Goal: Book appointment/travel/reservation

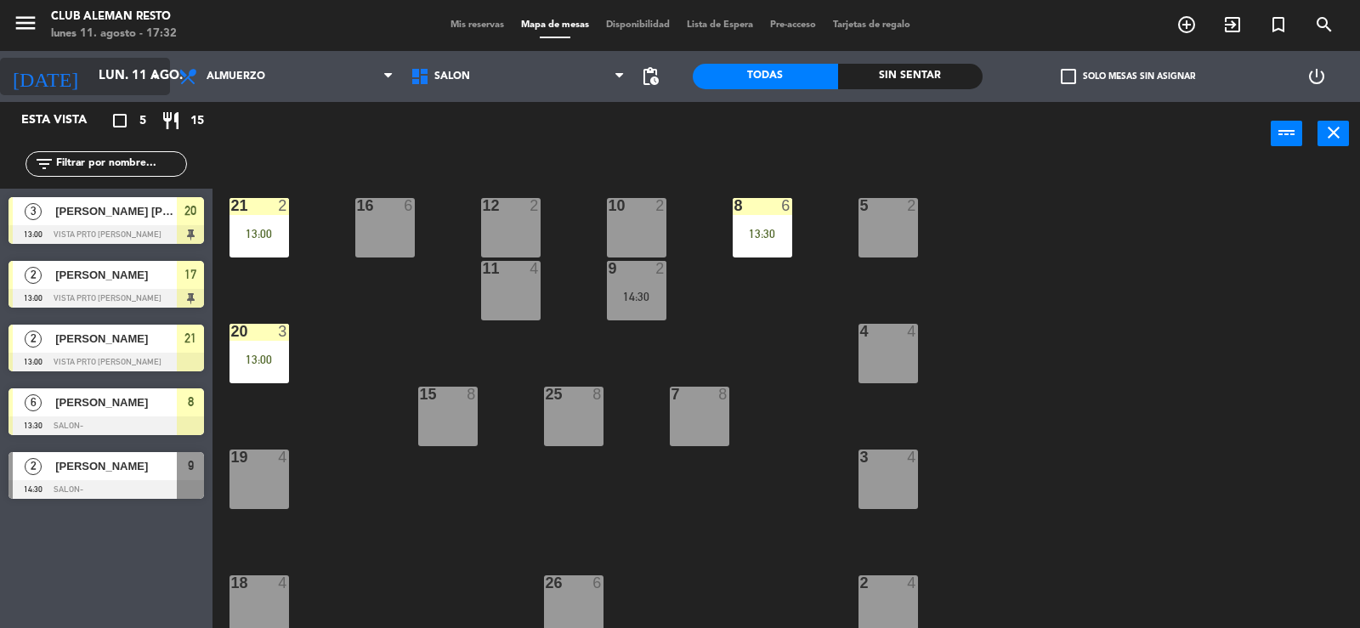
click at [158, 74] on icon "arrow_drop_down" at bounding box center [155, 76] width 20 height 20
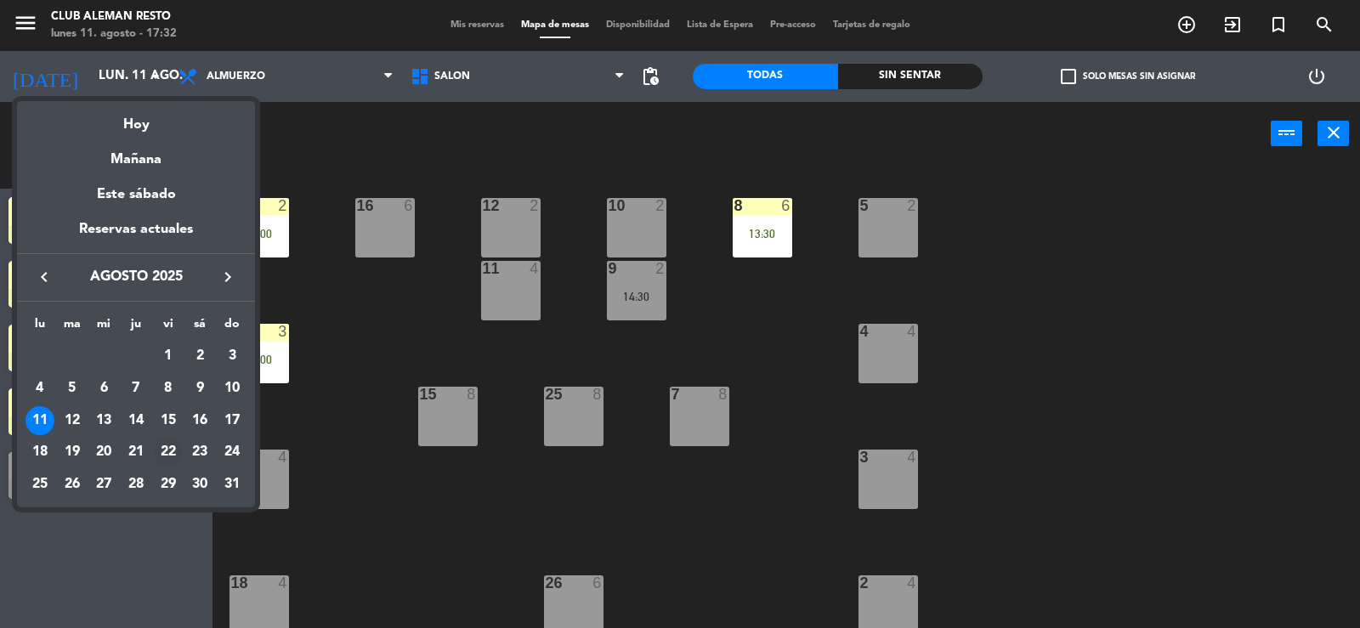
click at [168, 452] on div "22" at bounding box center [168, 452] width 29 height 29
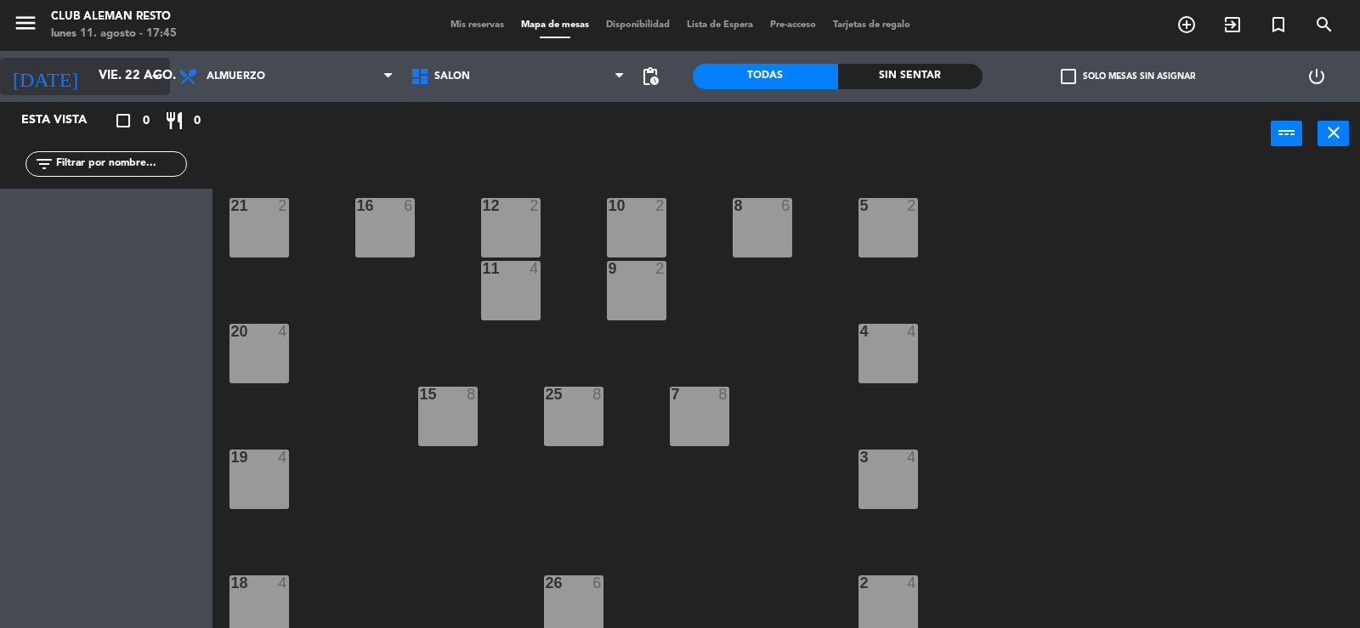
click at [156, 85] on icon "arrow_drop_down" at bounding box center [155, 76] width 20 height 20
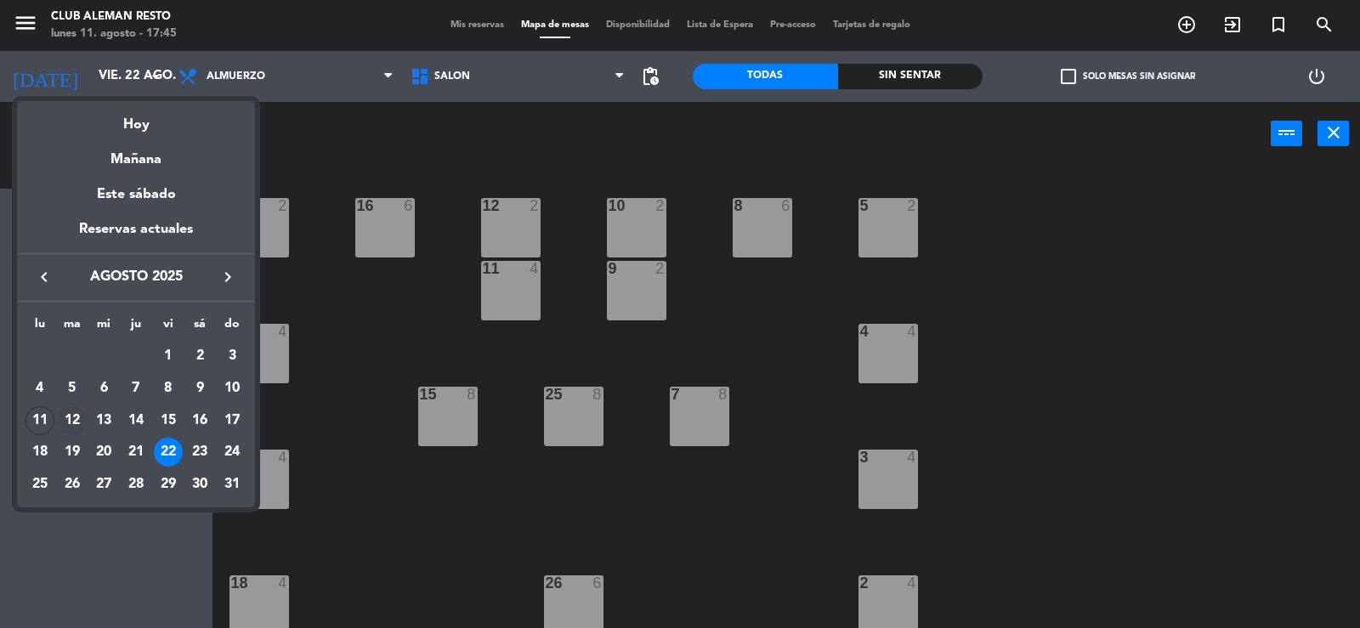
click at [64, 419] on div "12" at bounding box center [72, 420] width 29 height 29
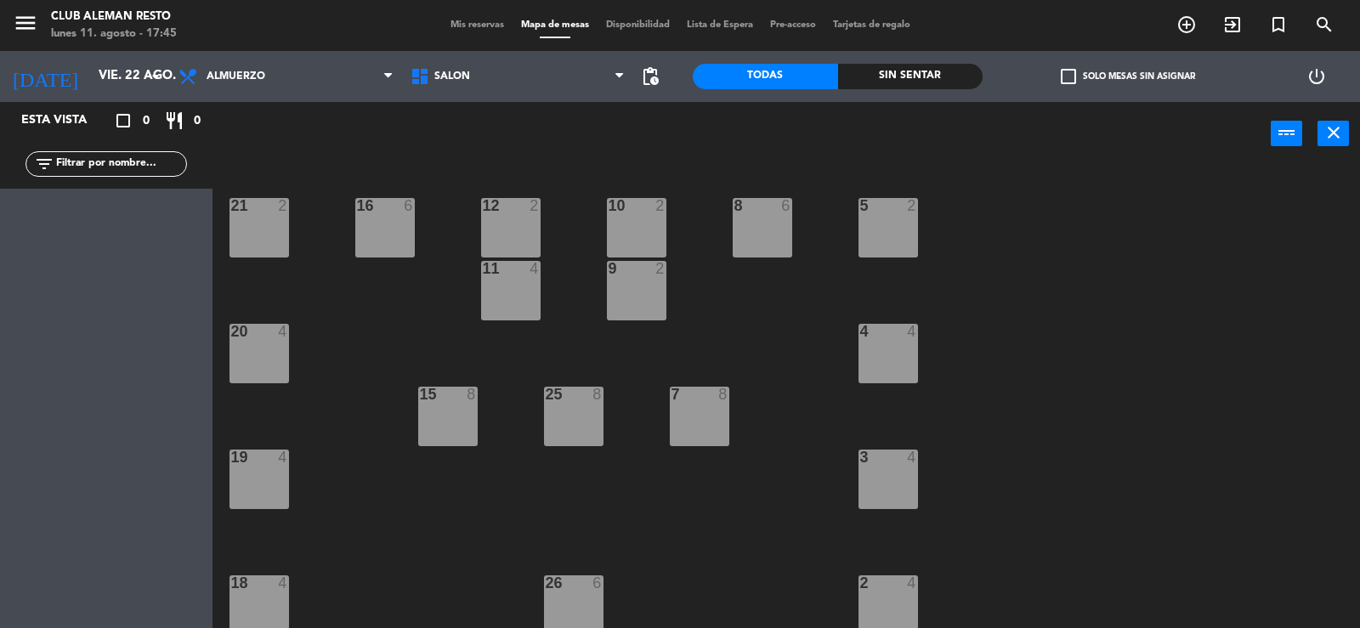
type input "[DATE] ago."
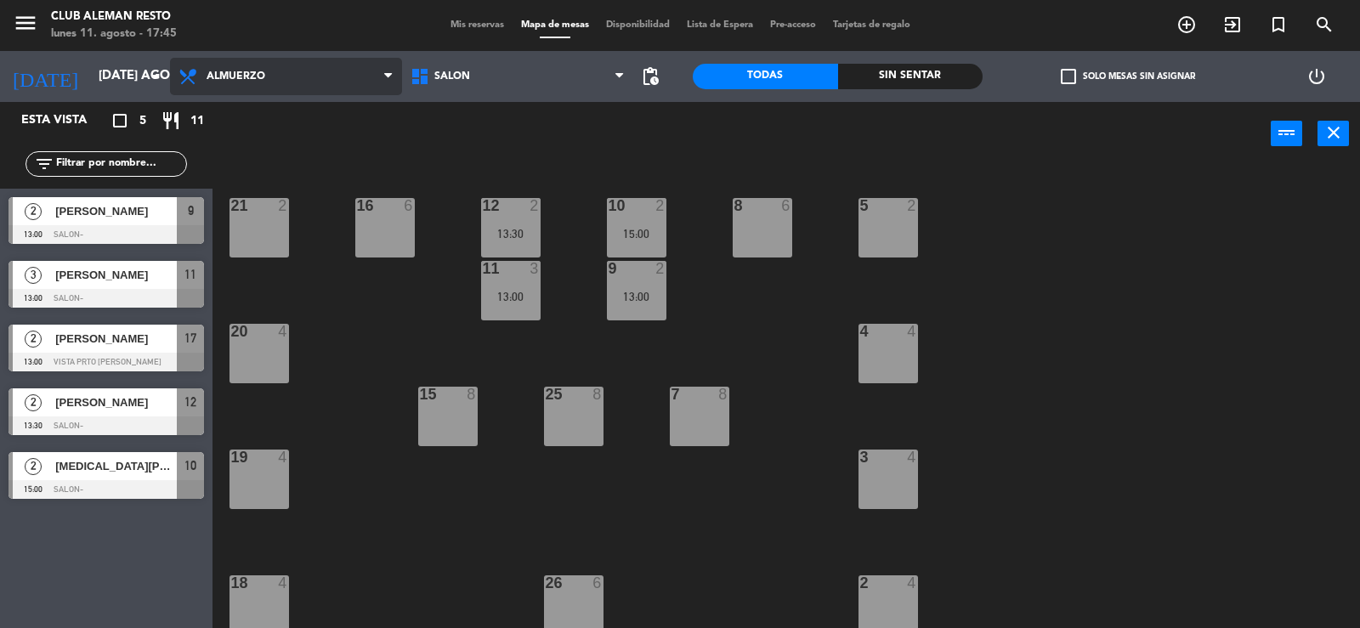
click at [378, 76] on span "Almuerzo" at bounding box center [286, 76] width 232 height 37
click at [253, 154] on ng-component "menu Club aleman resto lunes 11. agosto - 17:45 Mis reservas Mapa de mesas Disp…" at bounding box center [680, 314] width 1360 height 628
click at [259, 361] on div "20 4" at bounding box center [260, 354] width 60 height 60
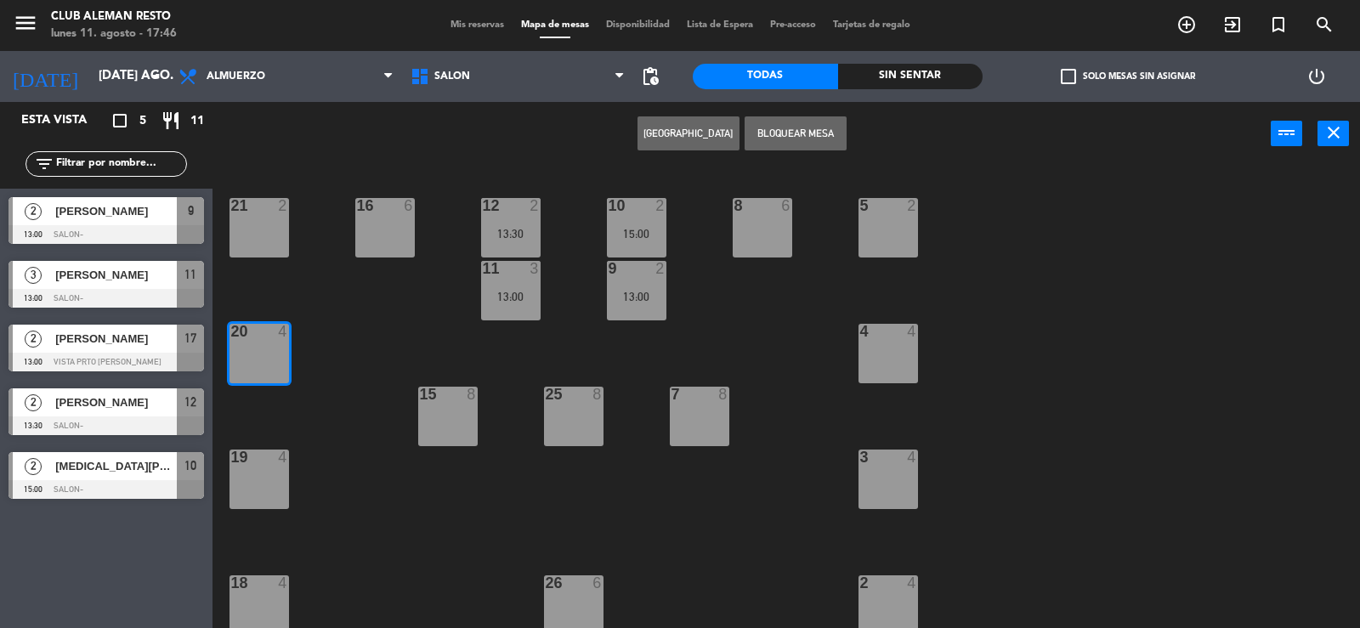
click at [877, 349] on div "4 4" at bounding box center [889, 354] width 60 height 60
click at [877, 350] on div "4 4" at bounding box center [889, 354] width 60 height 60
click at [889, 79] on div "Sin sentar" at bounding box center [910, 77] width 145 height 26
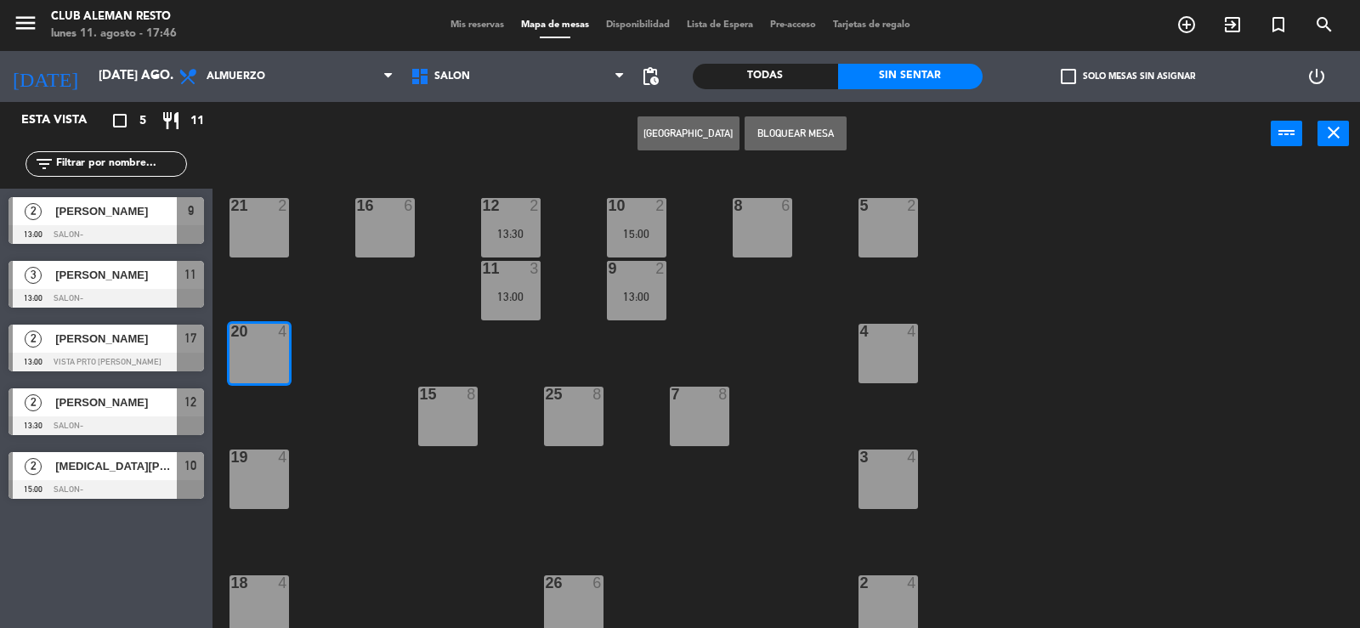
click at [288, 349] on div "20 4" at bounding box center [260, 354] width 60 height 60
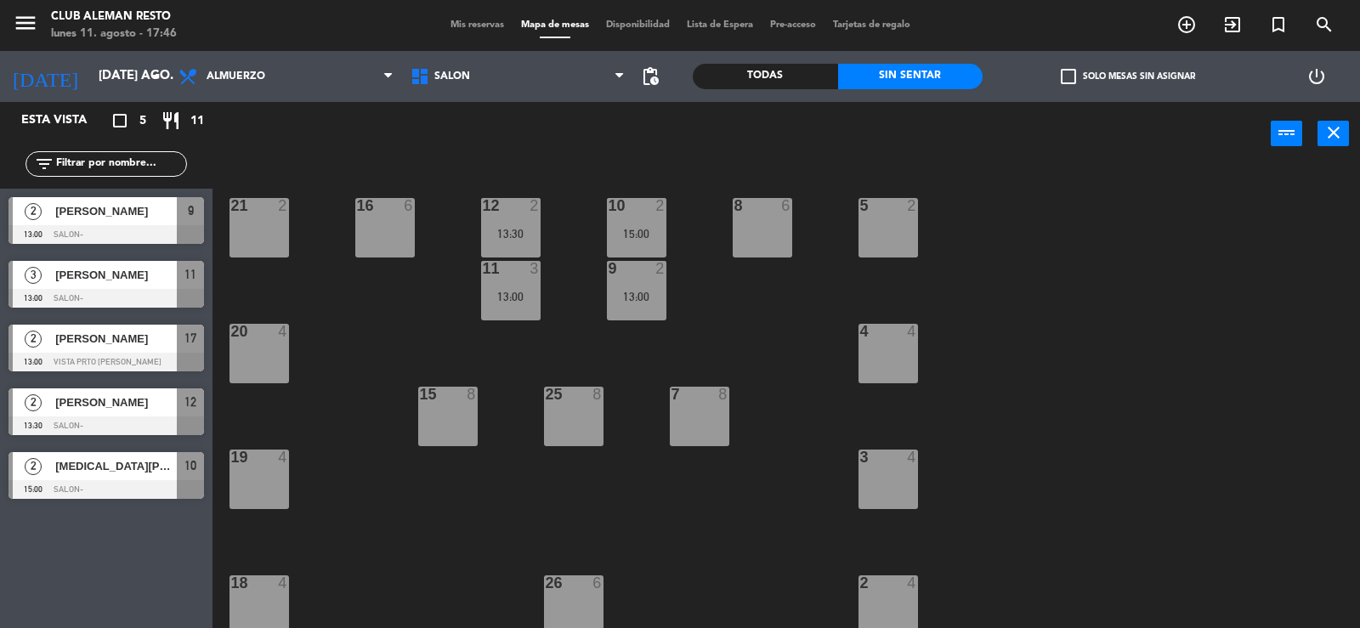
click at [263, 364] on div "20 4" at bounding box center [260, 354] width 60 height 60
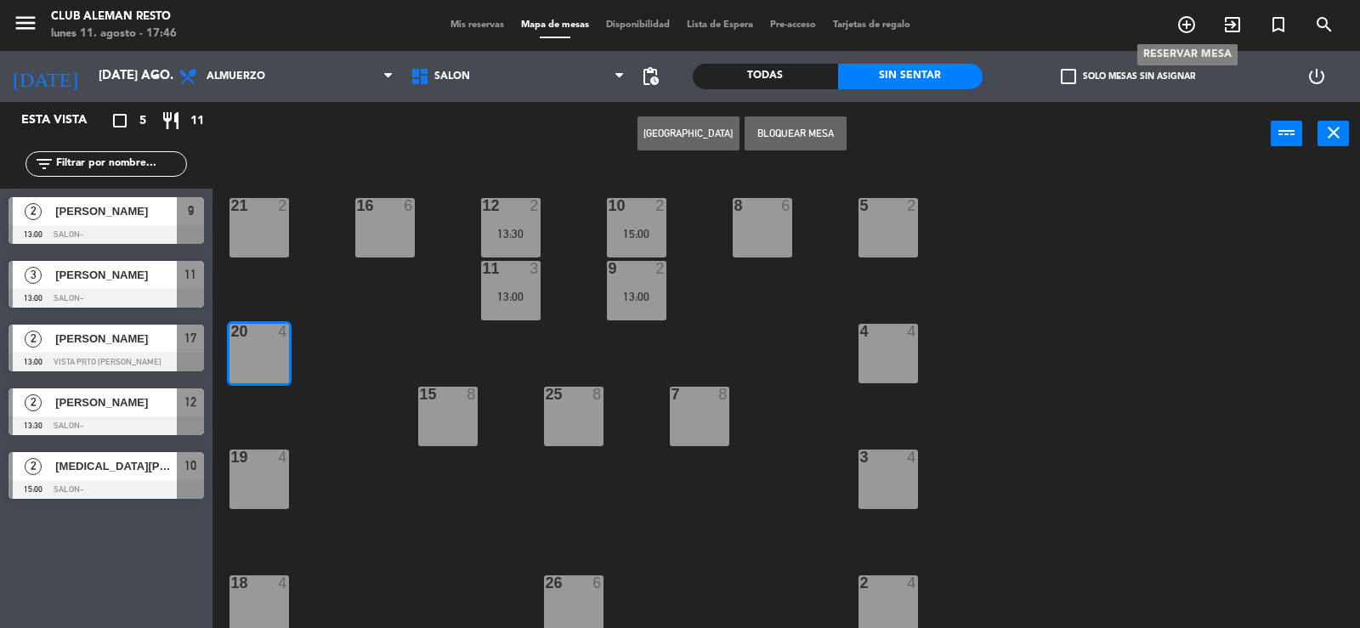
click at [1181, 26] on icon "add_circle_outline" at bounding box center [1187, 24] width 20 height 20
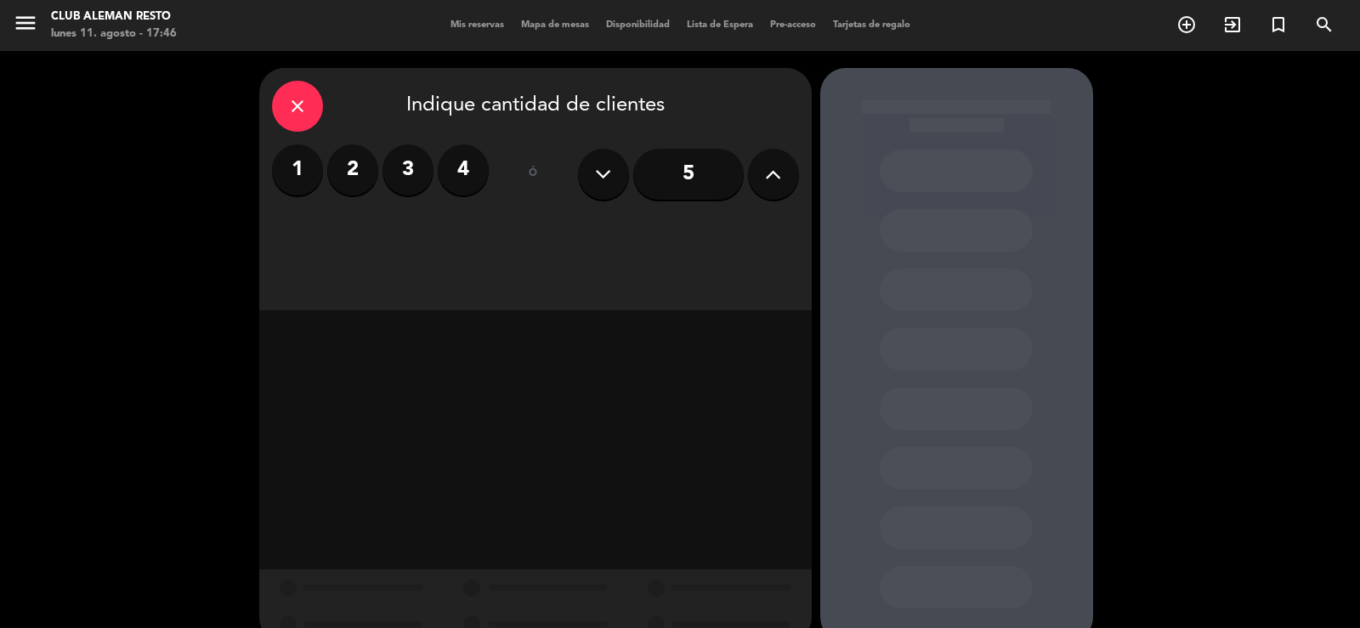
click at [467, 176] on label "4" at bounding box center [463, 170] width 51 height 51
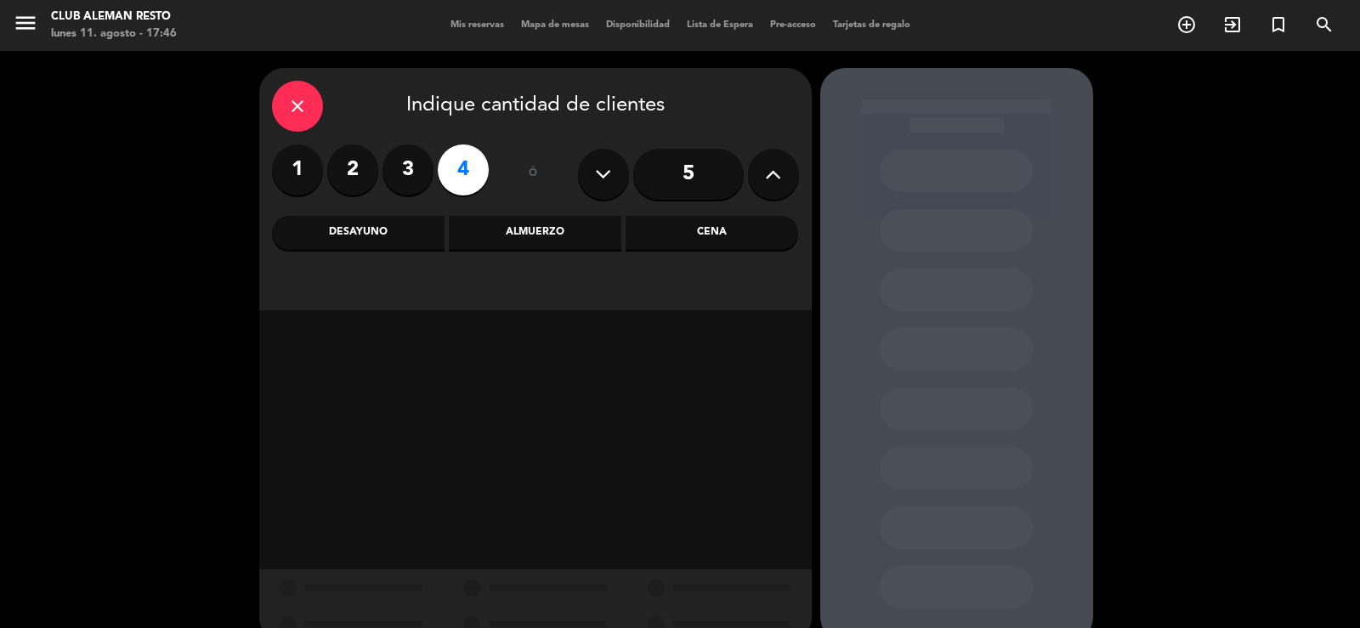
click at [570, 238] on div "Almuerzo" at bounding box center [535, 233] width 173 height 34
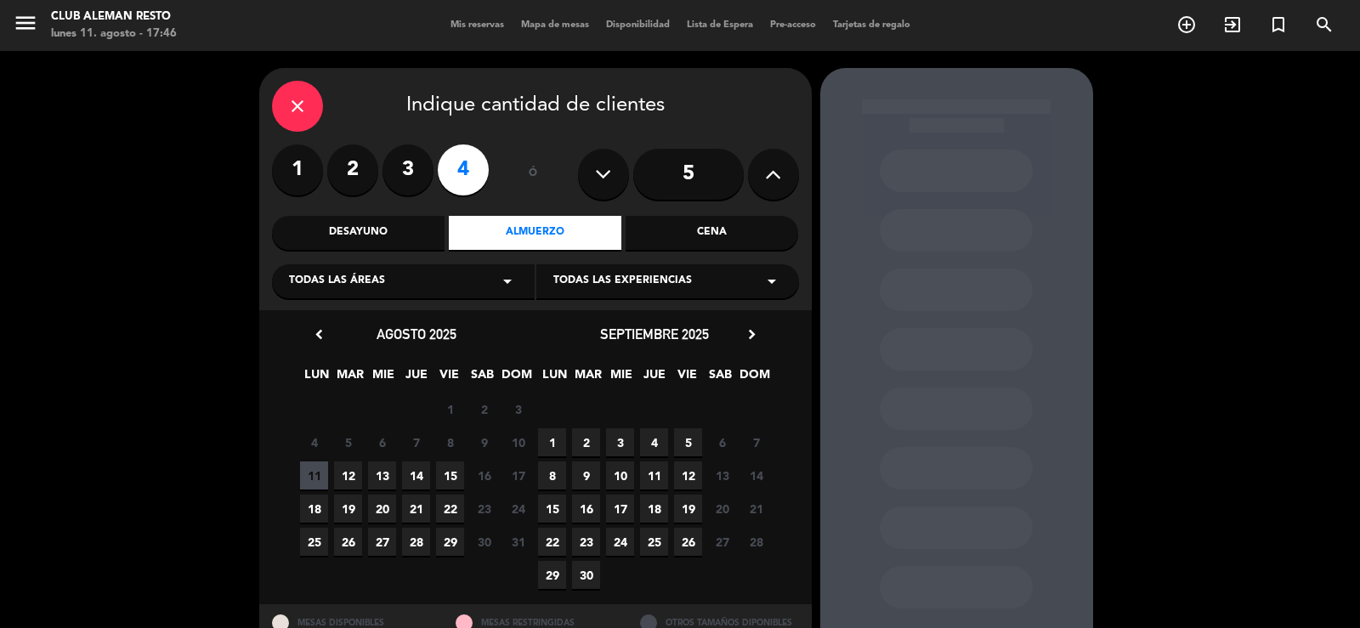
click at [347, 472] on span "12" at bounding box center [348, 476] width 28 height 28
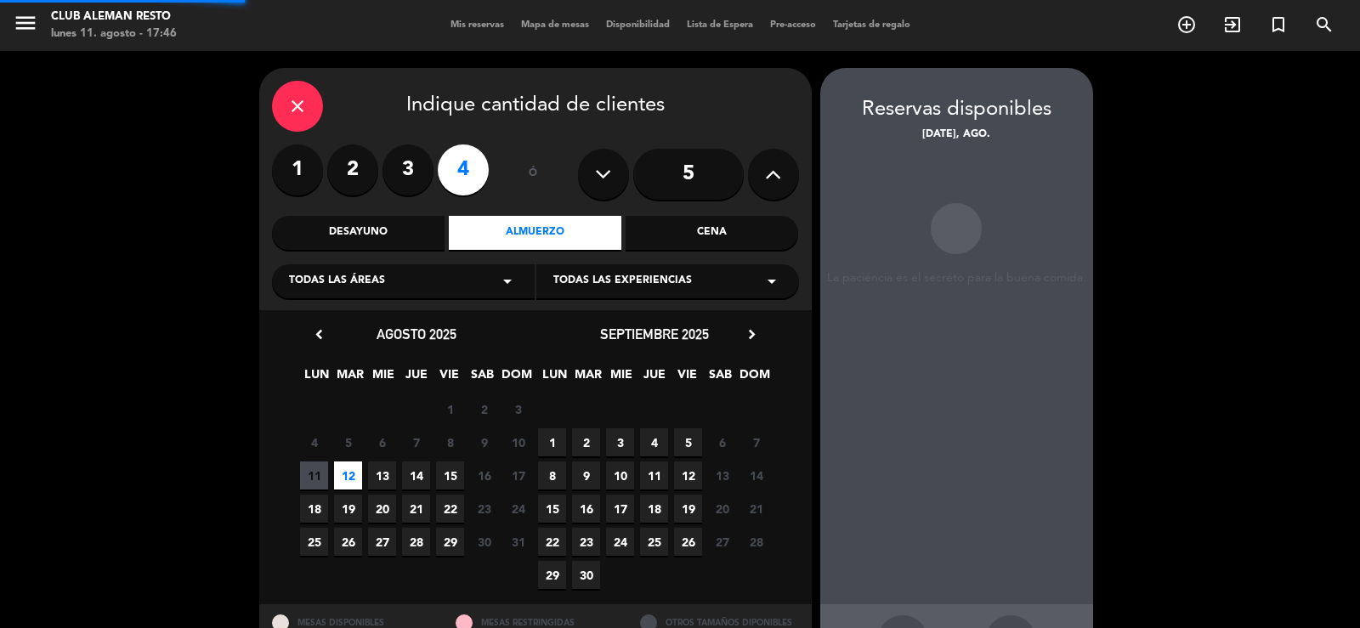
scroll to position [65, 0]
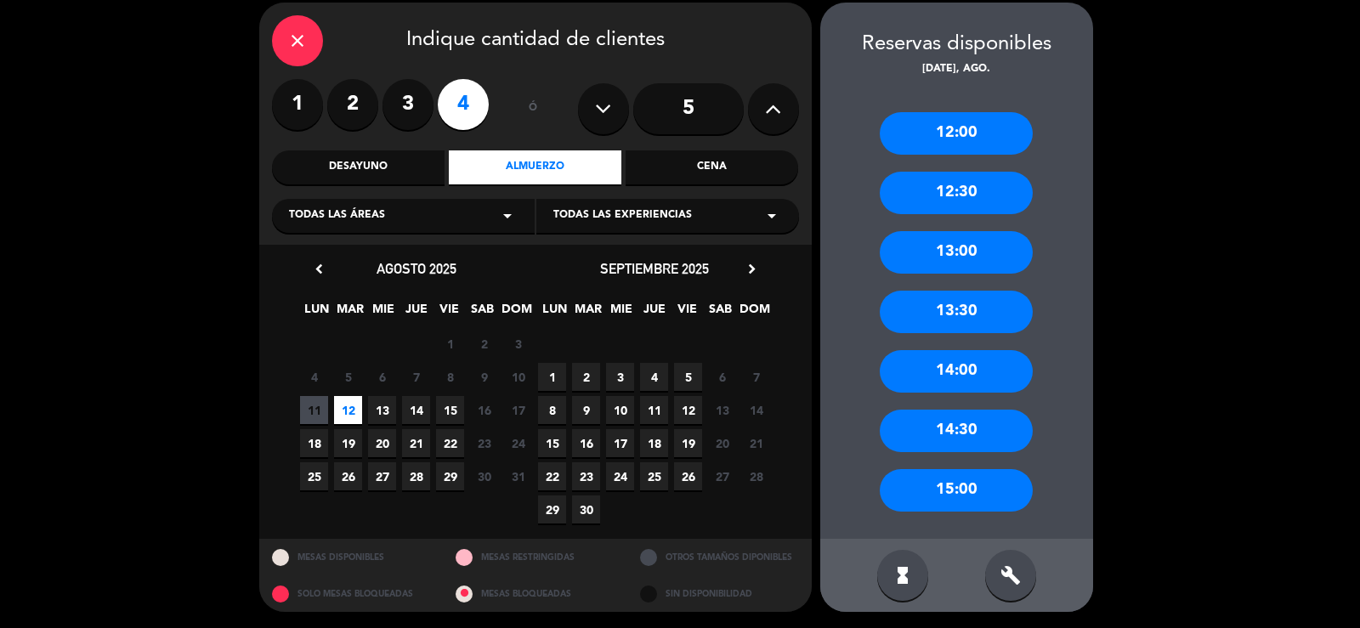
click at [959, 199] on div "12:30" at bounding box center [956, 193] width 153 height 43
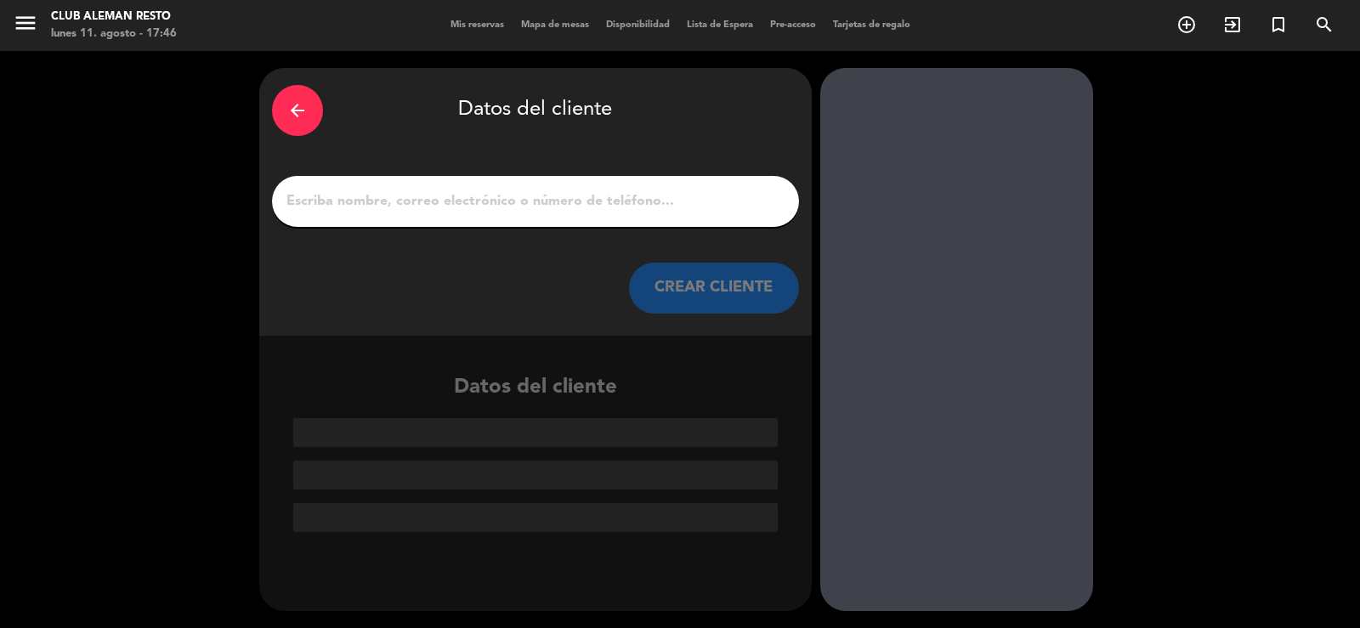
scroll to position [0, 0]
click at [675, 208] on input "1" at bounding box center [536, 202] width 502 height 24
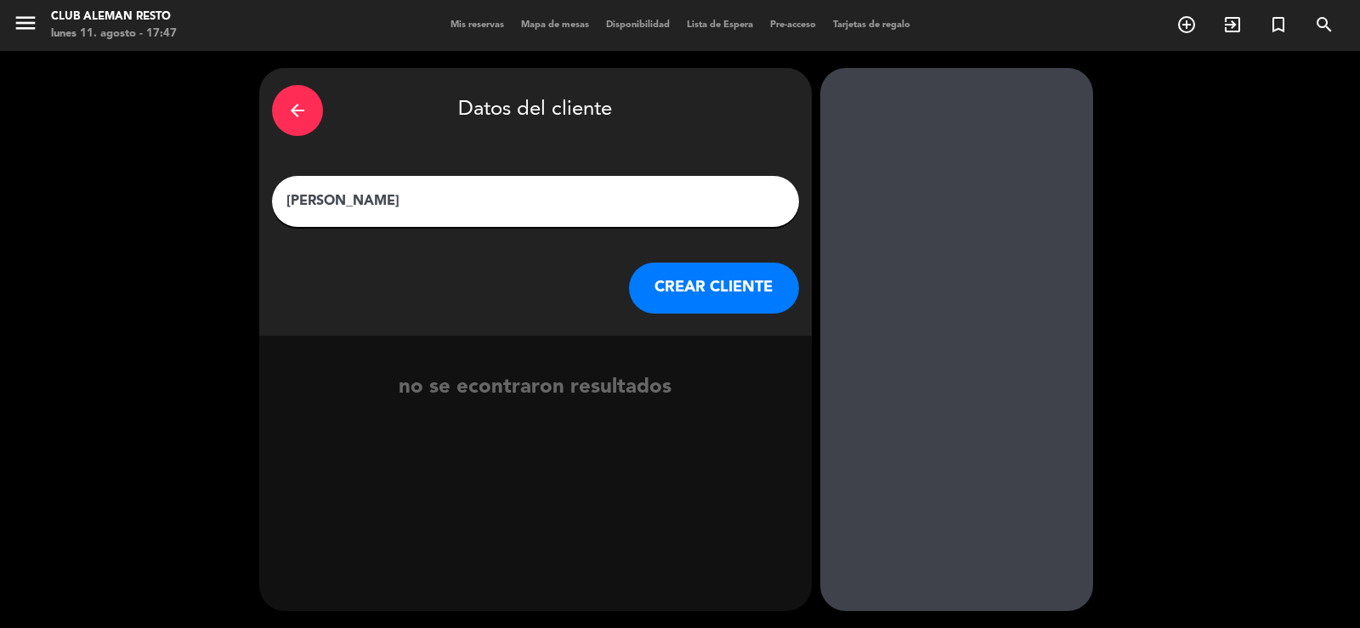
type input "[PERSON_NAME]"
click at [724, 297] on button "CREAR CLIENTE" at bounding box center [714, 288] width 170 height 51
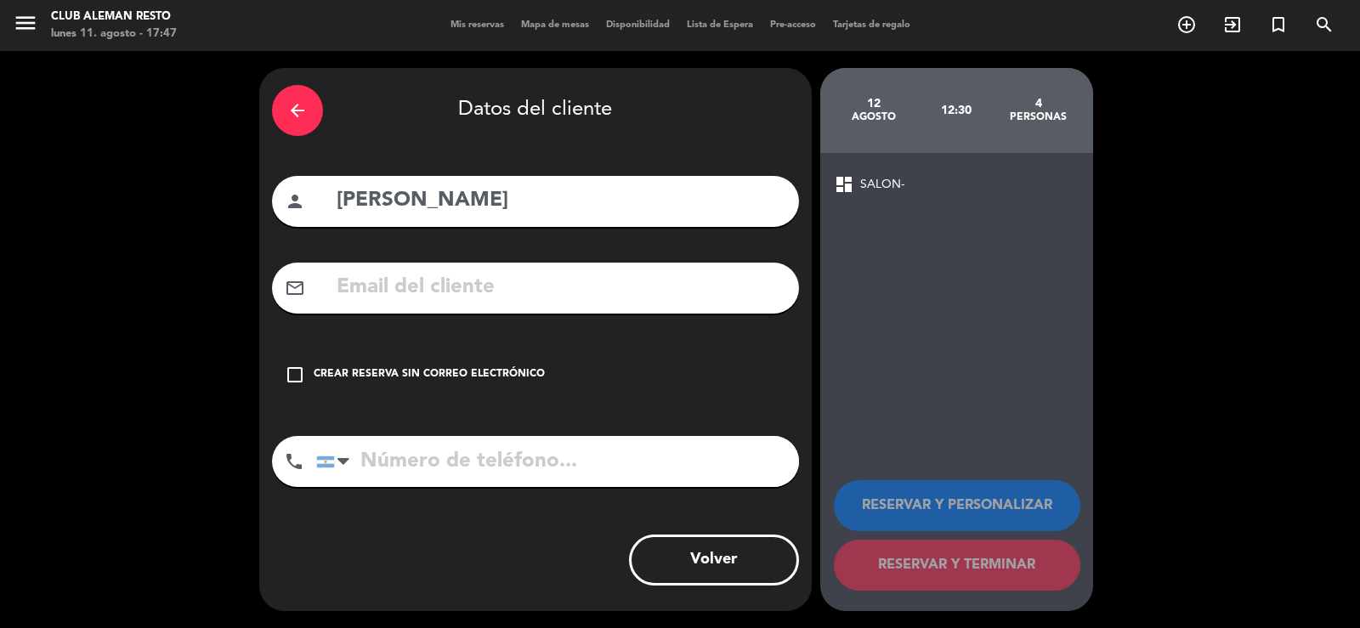
click at [438, 443] on input "tel" at bounding box center [557, 461] width 483 height 51
type input "1140694844"
click at [295, 380] on icon "check_box_outline_blank" at bounding box center [295, 375] width 20 height 20
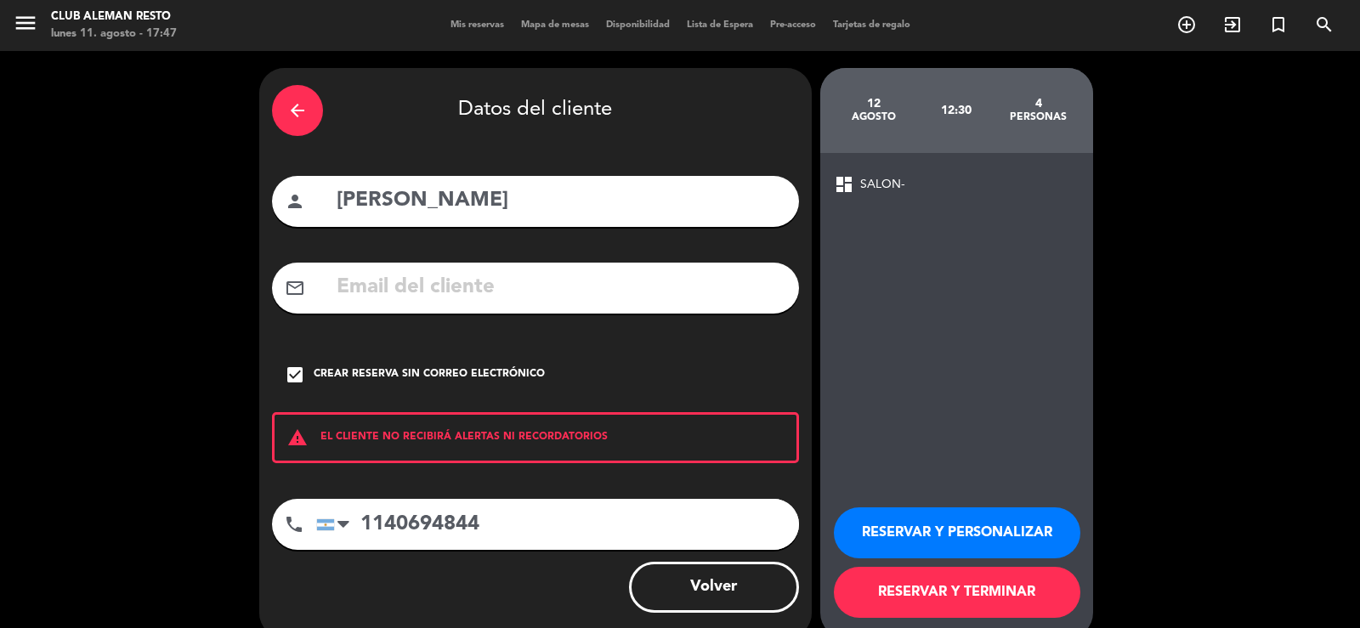
click at [934, 537] on button "RESERVAR Y PERSONALIZAR" at bounding box center [957, 533] width 247 height 51
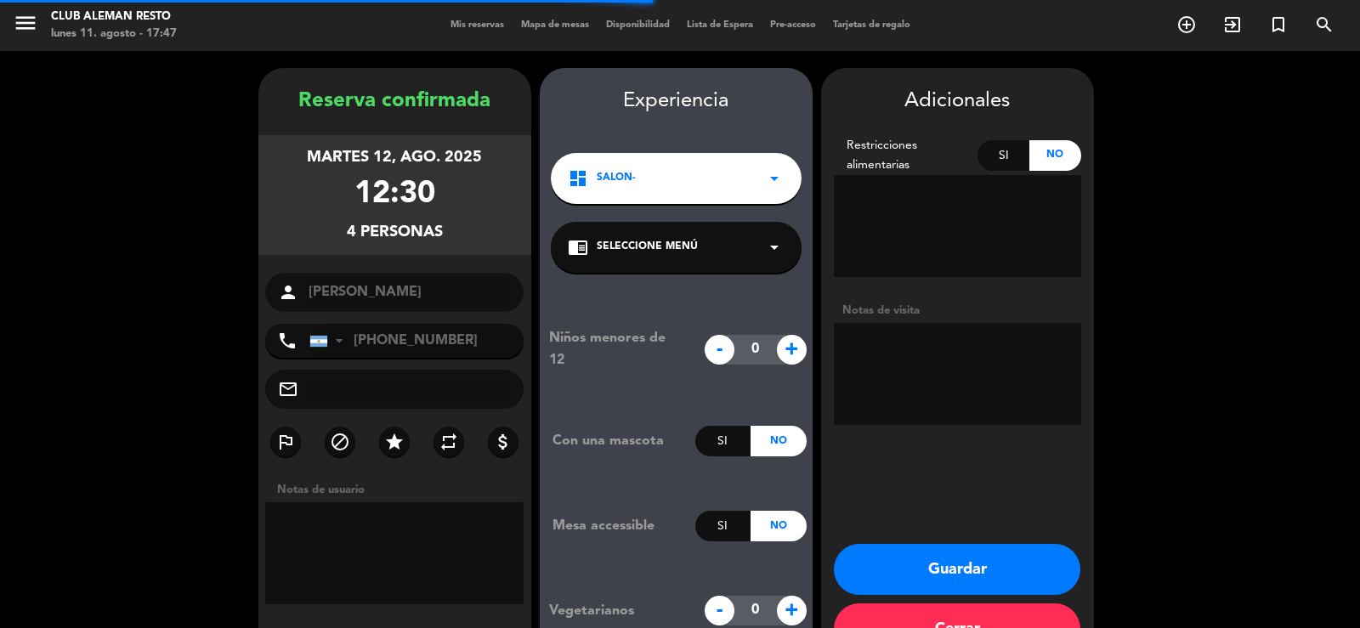
scroll to position [52, 0]
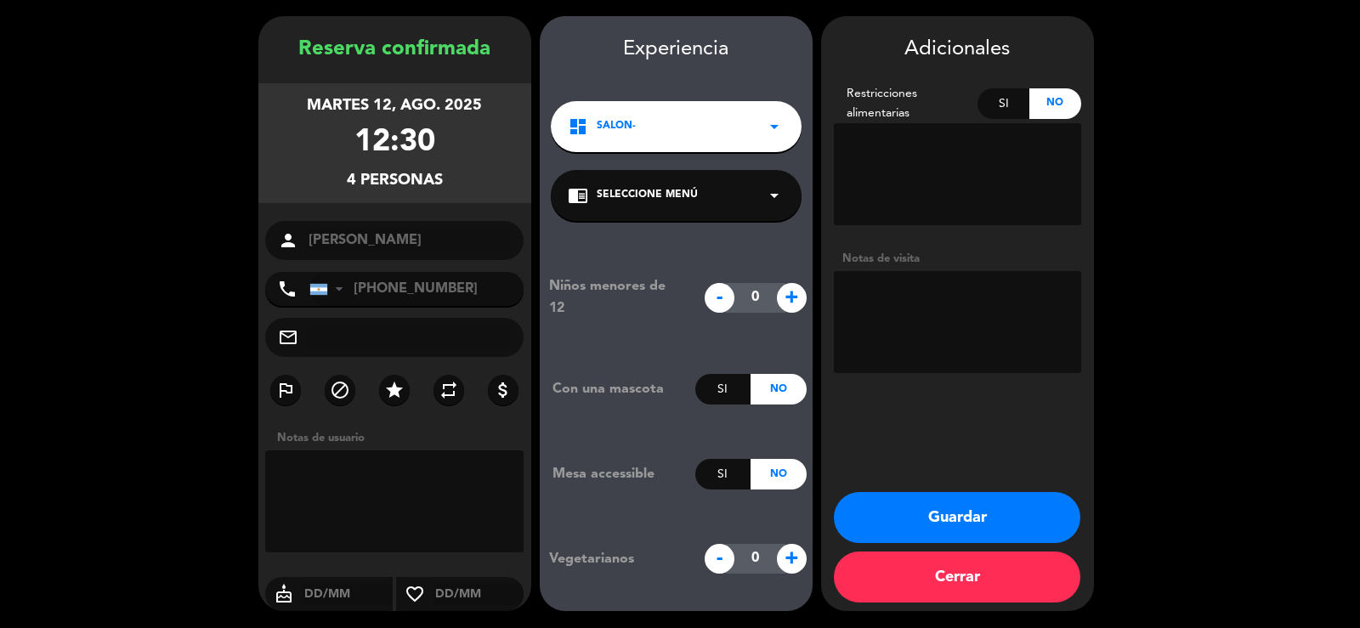
click at [949, 517] on button "Guardar" at bounding box center [957, 517] width 247 height 51
